Goal: Task Accomplishment & Management: Complete application form

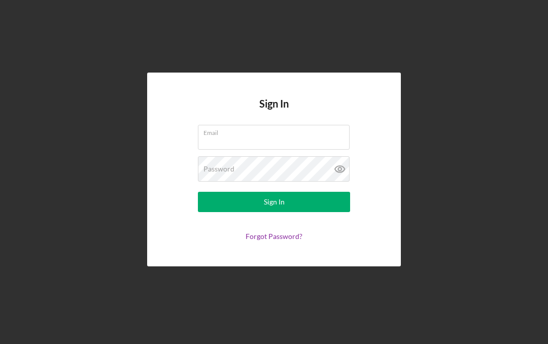
click at [330, 150] on div "Email" at bounding box center [274, 137] width 152 height 25
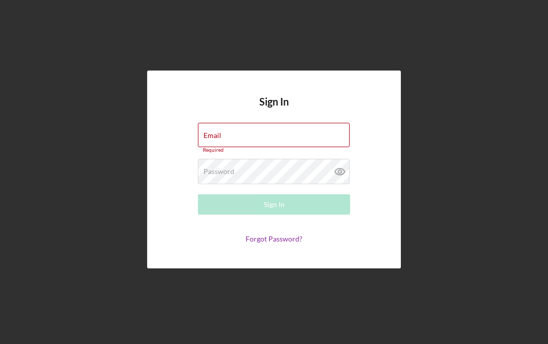
click at [318, 153] on div "Email Required" at bounding box center [274, 138] width 152 height 30
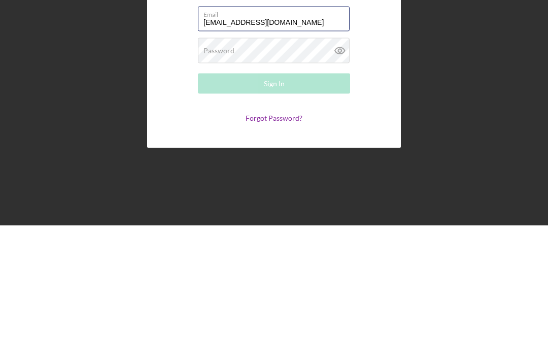
type input "[EMAIL_ADDRESS][DOMAIN_NAME]"
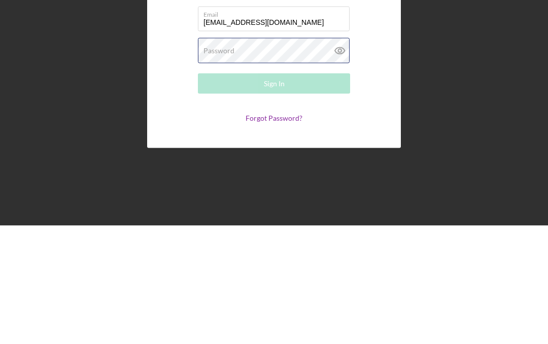
click at [284, 156] on div "Password Required" at bounding box center [274, 168] width 152 height 25
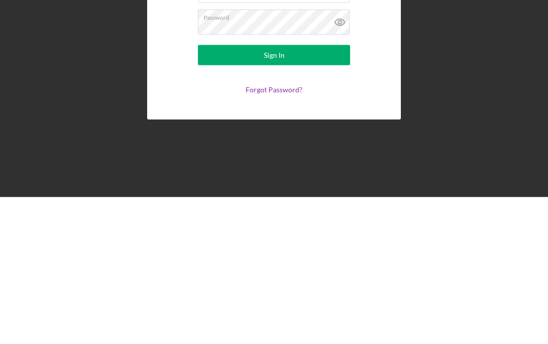
click at [293, 192] on button "Sign In" at bounding box center [274, 202] width 152 height 20
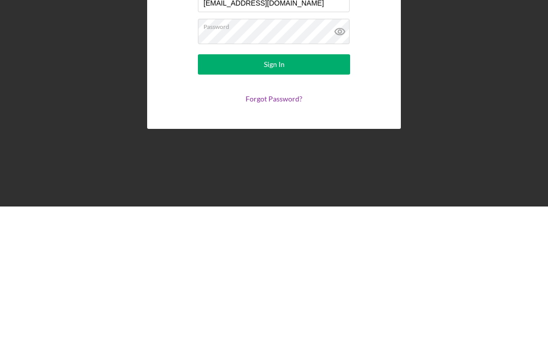
click at [305, 192] on button "Sign In" at bounding box center [274, 202] width 152 height 20
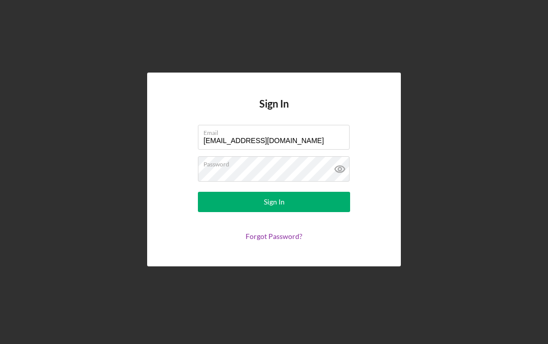
click at [454, 96] on div "Sign In Email [EMAIL_ADDRESS][DOMAIN_NAME] Password Sign In Forgot Password?" at bounding box center [273, 169] width 537 height 339
click at [345, 182] on icon at bounding box center [339, 168] width 25 height 25
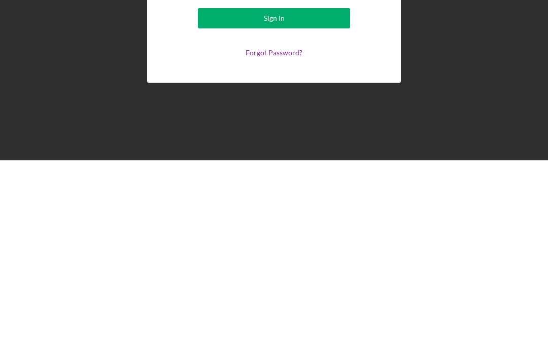
click at [297, 192] on button "Sign In" at bounding box center [274, 202] width 152 height 20
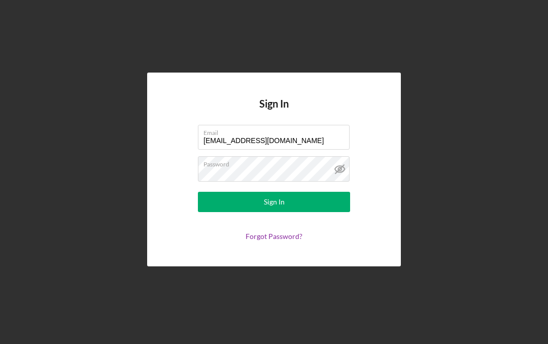
click at [474, 227] on div "Sign In Email [EMAIL_ADDRESS][DOMAIN_NAME] Password Sign In Forgot Password?" at bounding box center [273, 169] width 537 height 339
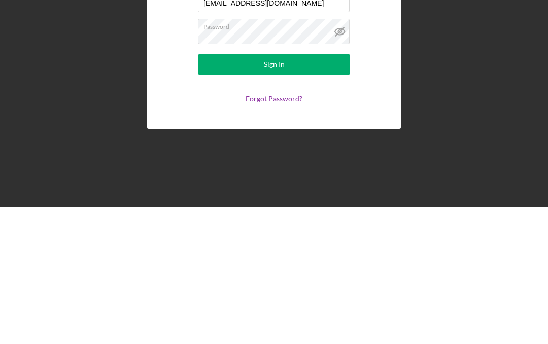
click at [324, 192] on button "Sign In" at bounding box center [274, 202] width 152 height 20
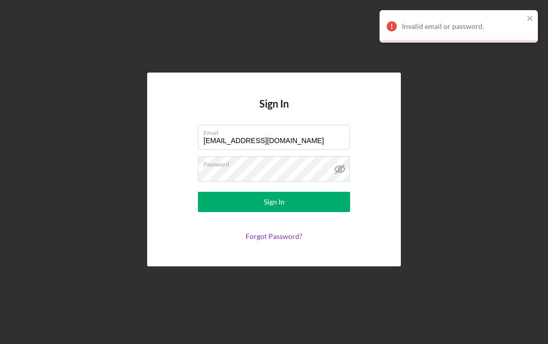
click at [286, 168] on label "Password" at bounding box center [276, 162] width 146 height 11
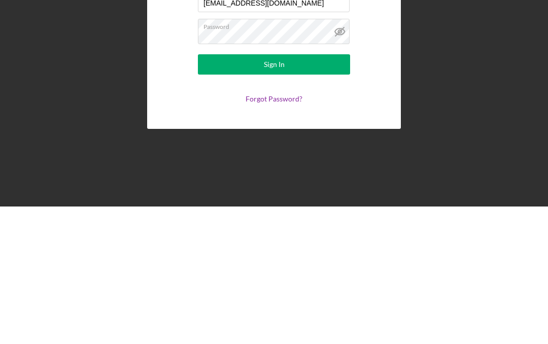
click at [306, 192] on button "Sign In" at bounding box center [274, 202] width 152 height 20
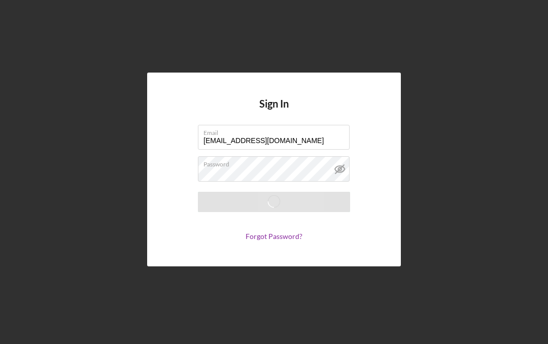
scroll to position [44, 0]
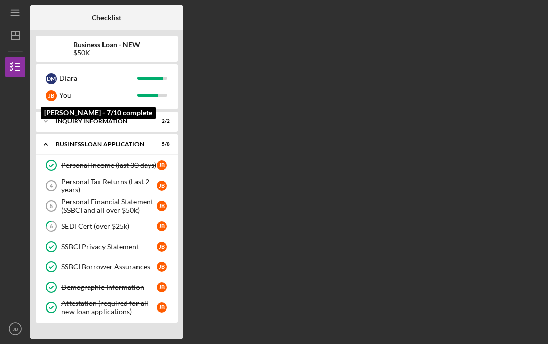
click at [58, 87] on div "[PERSON_NAME] You" at bounding box center [107, 95] width 132 height 17
click at [451, 97] on div "Checklist Business Loan - NEW $50K D M [PERSON_NAME] You Icon/Expander INQUIRY …" at bounding box center [286, 172] width 512 height 334
click at [86, 198] on div "Personal Financial Statement (SSBCI and all over $50k)" at bounding box center [108, 206] width 95 height 16
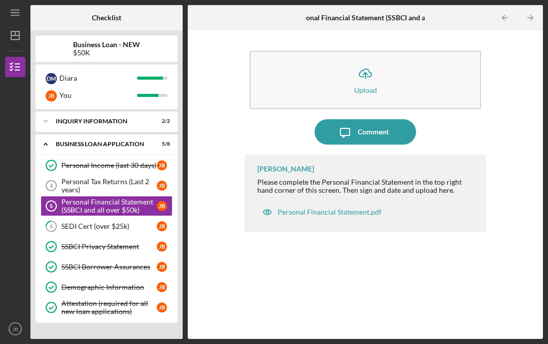
scroll to position [35, 0]
click at [60, 213] on icon "6" at bounding box center [51, 225] width 25 height 25
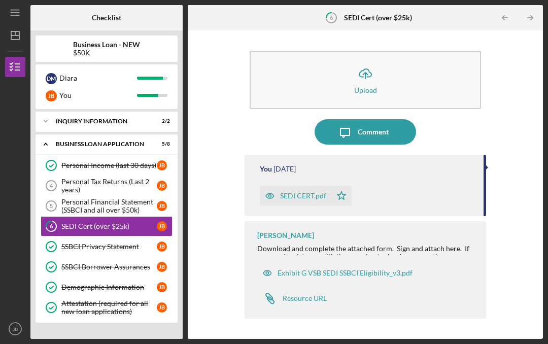
click at [44, 134] on icon "Icon/Expander" at bounding box center [45, 144] width 20 height 20
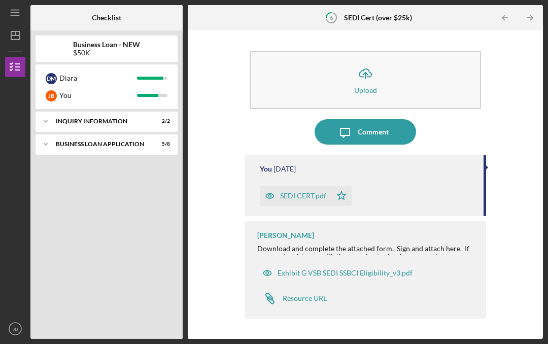
click at [61, 141] on div "BUSINESS LOAN APPLICATION" at bounding box center [100, 144] width 89 height 6
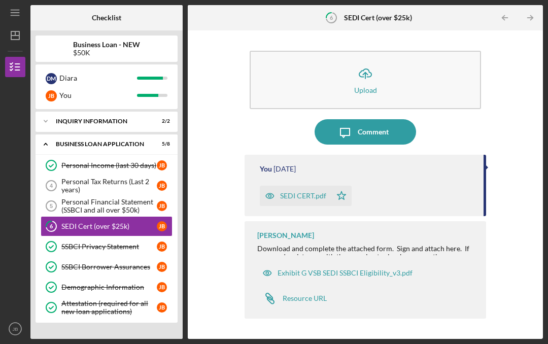
scroll to position [25, 0]
click at [531, 89] on div "Icon/Upload Upload Icon/Message Comment You [DATE] SEDI CERT.pdf Icon/Star [PER…" at bounding box center [365, 184] width 345 height 298
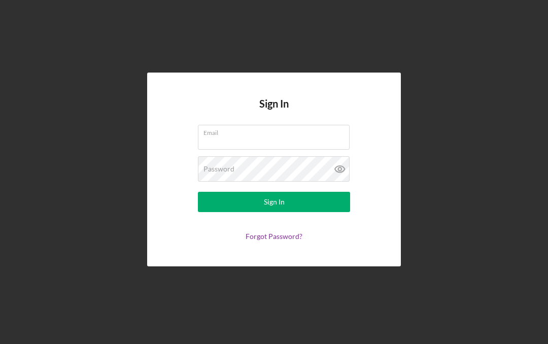
scroll to position [44, 0]
click at [169, 333] on div "Sign In Email Password Sign In Forgot Password?" at bounding box center [273, 169] width 537 height 339
